Goal: Task Accomplishment & Management: Use online tool/utility

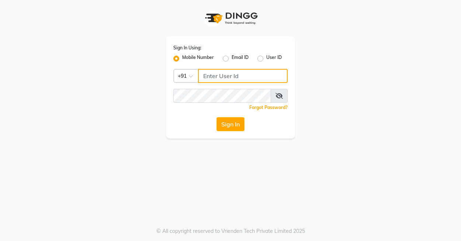
click at [265, 80] on input "Username" at bounding box center [243, 76] width 90 height 14
click at [182, 57] on label "Mobile Number" at bounding box center [198, 58] width 32 height 9
click at [182, 57] on input "Mobile Number" at bounding box center [184, 56] width 5 height 5
click at [266, 57] on label "User ID" at bounding box center [273, 58] width 15 height 9
click at [266, 57] on input "User ID" at bounding box center [268, 56] width 5 height 5
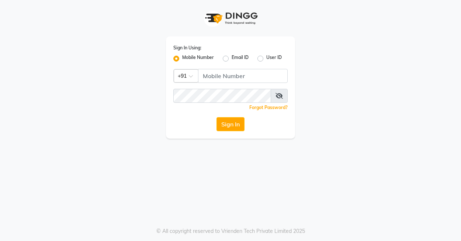
radio input "true"
click at [182, 59] on label "Mobile Number" at bounding box center [198, 58] width 32 height 9
click at [182, 59] on input "Mobile Number" at bounding box center [184, 56] width 5 height 5
radio input "true"
radio input "false"
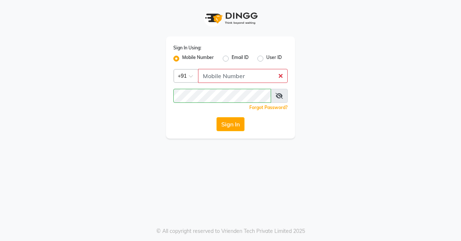
click at [278, 96] on icon at bounding box center [278, 96] width 7 height 6
click at [225, 76] on input "Username" at bounding box center [243, 76] width 90 height 14
type input "9900119403"
click at [235, 121] on button "Sign In" at bounding box center [230, 124] width 28 height 14
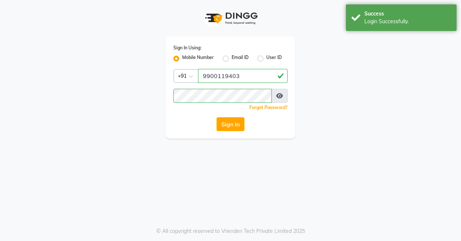
select select "8741"
select select "service"
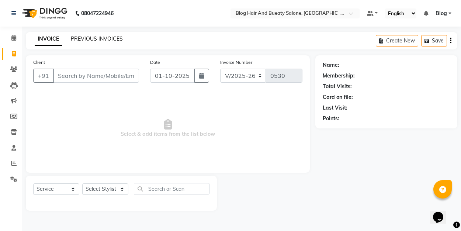
click at [101, 39] on link "PREVIOUS INVOICES" at bounding box center [97, 38] width 52 height 7
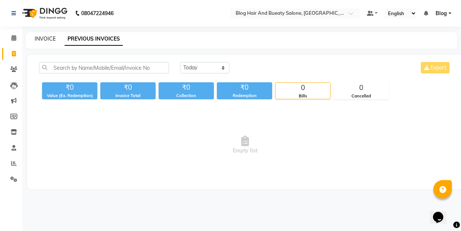
click at [51, 39] on link "INVOICE" at bounding box center [45, 38] width 21 height 7
select select "service"
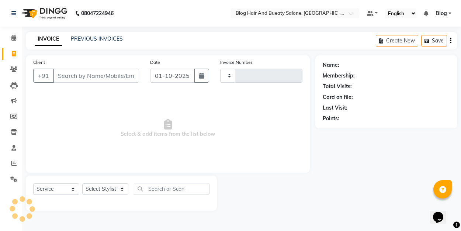
type input "0530"
select select "8741"
click at [91, 40] on link "PREVIOUS INVOICES" at bounding box center [97, 38] width 52 height 7
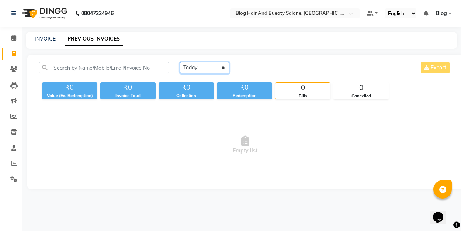
select select "[DATE]"
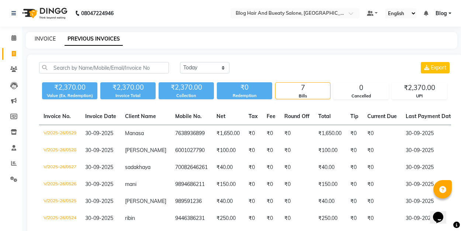
click at [46, 41] on link "INVOICE" at bounding box center [45, 38] width 21 height 7
select select "service"
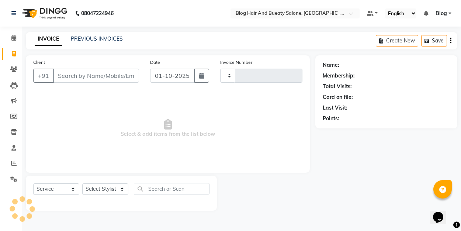
type input "0530"
select select "8741"
